Goal: Find specific page/section: Find specific page/section

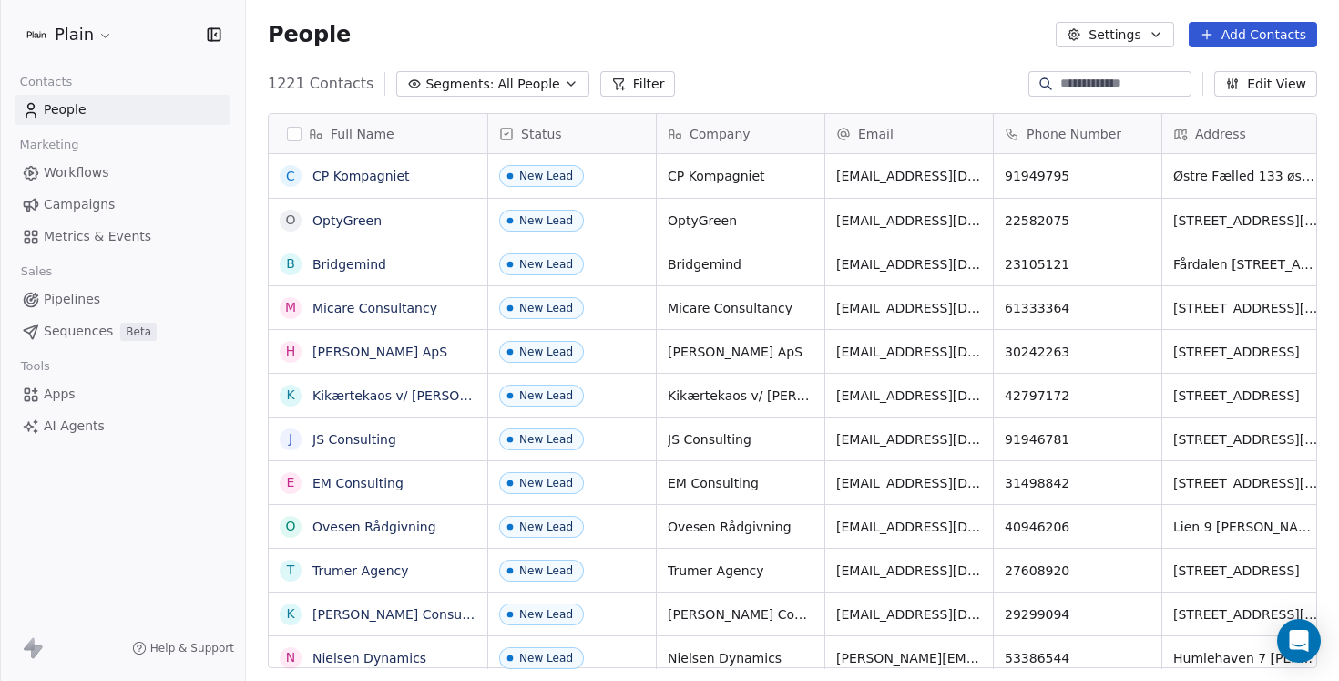
click at [269, 84] on span "1221 Contacts" at bounding box center [321, 84] width 106 height 22
click at [284, 84] on span "1221 Contacts" at bounding box center [321, 84] width 106 height 22
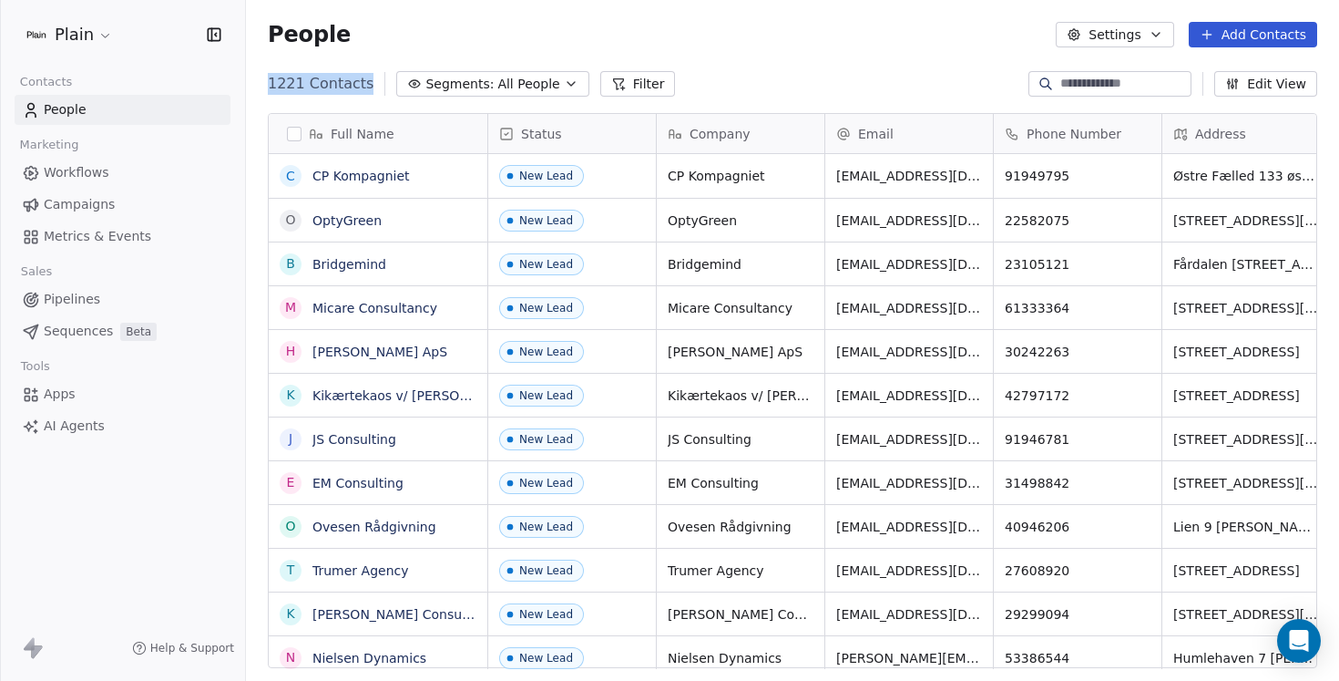
click at [298, 84] on span "1221 Contacts" at bounding box center [321, 84] width 106 height 22
click at [303, 88] on span "1221 Contacts" at bounding box center [321, 84] width 106 height 22
